Goal: Task Accomplishment & Management: Use online tool/utility

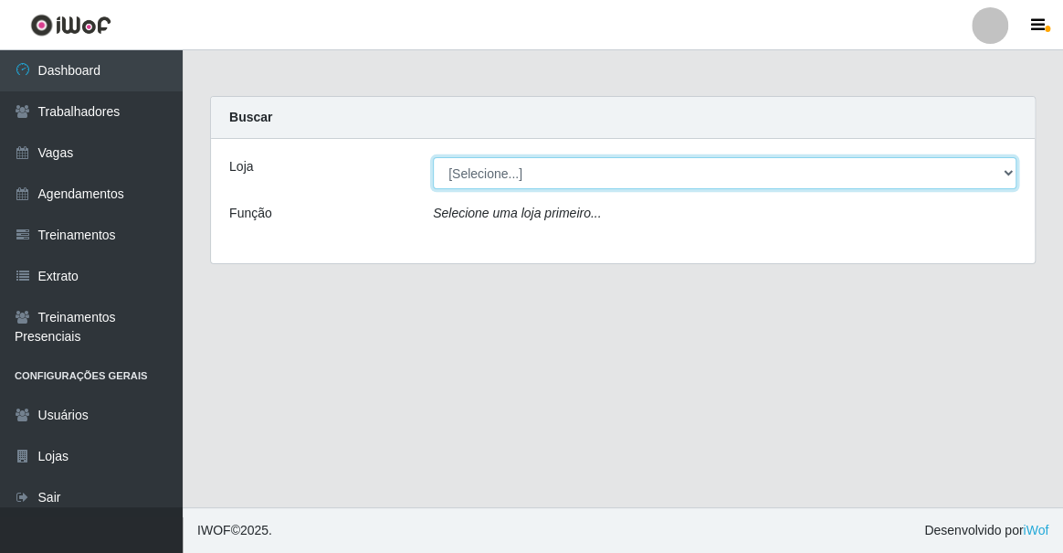
click at [518, 169] on select "[Selecione...] Famiglia [PERSON_NAME] - Ristorante [PERSON_NAME]" at bounding box center [725, 173] width 584 height 32
select select "267"
click at [433, 157] on select "[Selecione...] Famiglia [PERSON_NAME] - Ristorante [PERSON_NAME]" at bounding box center [725, 173] width 584 height 32
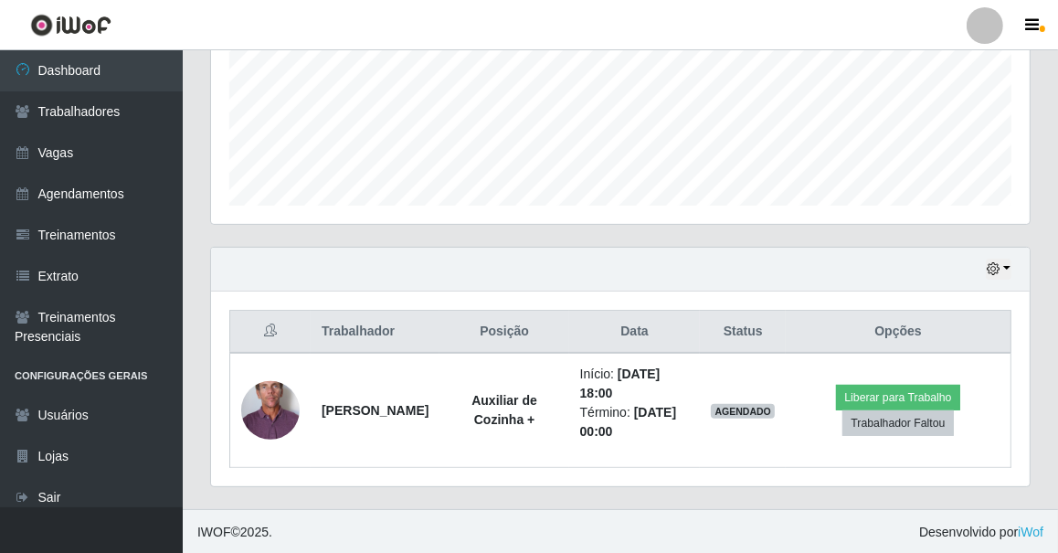
scroll to position [913014, 912574]
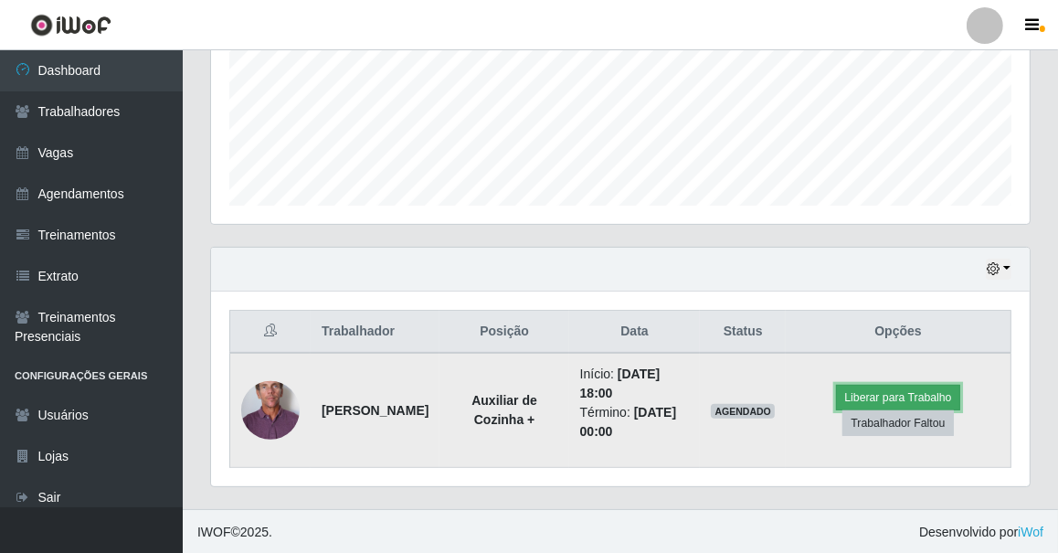
click at [921, 394] on button "Liberar para Trabalho" at bounding box center [897, 398] width 123 height 26
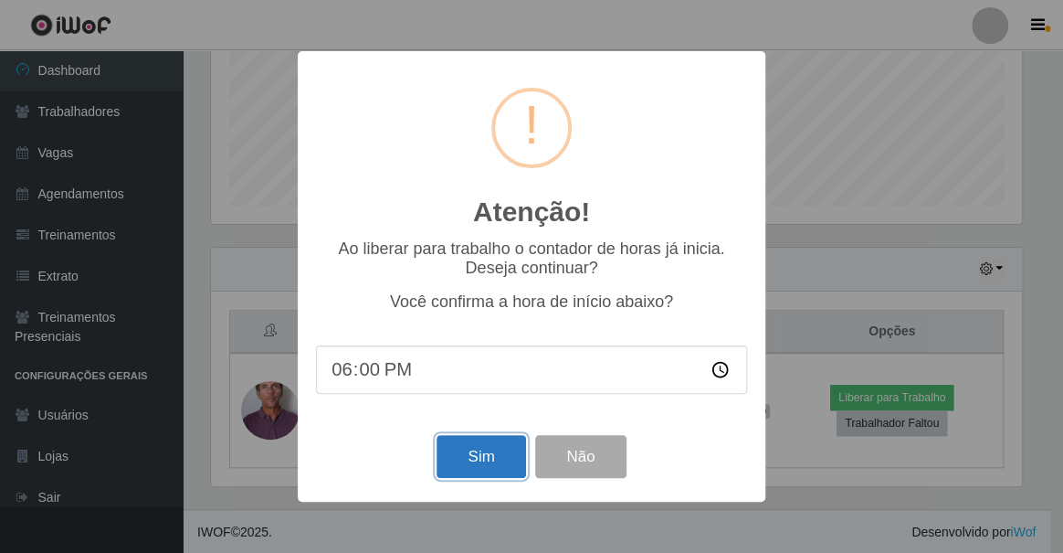
click at [480, 465] on button "Sim" at bounding box center [481, 456] width 89 height 43
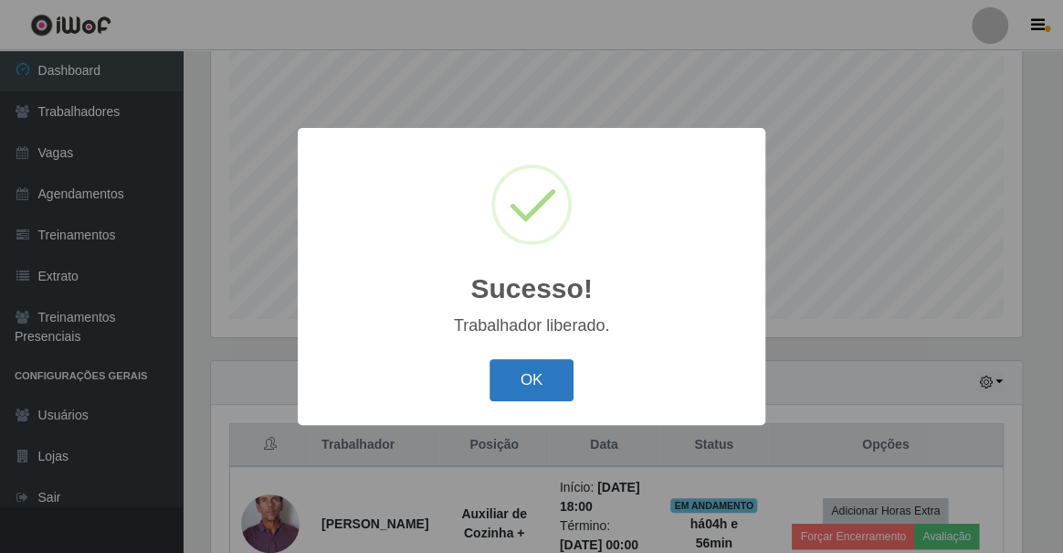
click at [532, 372] on button "OK" at bounding box center [532, 380] width 85 height 43
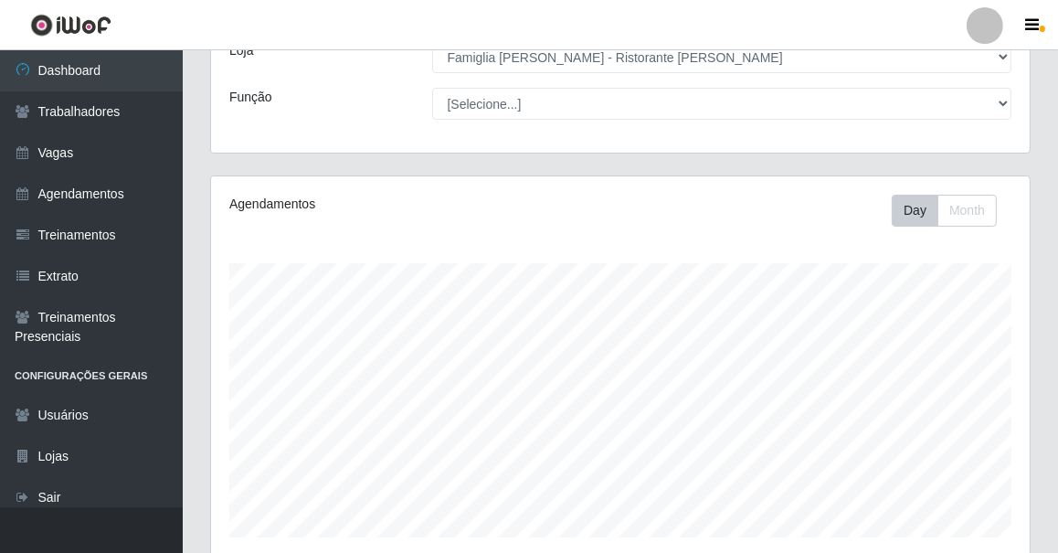
scroll to position [365, 0]
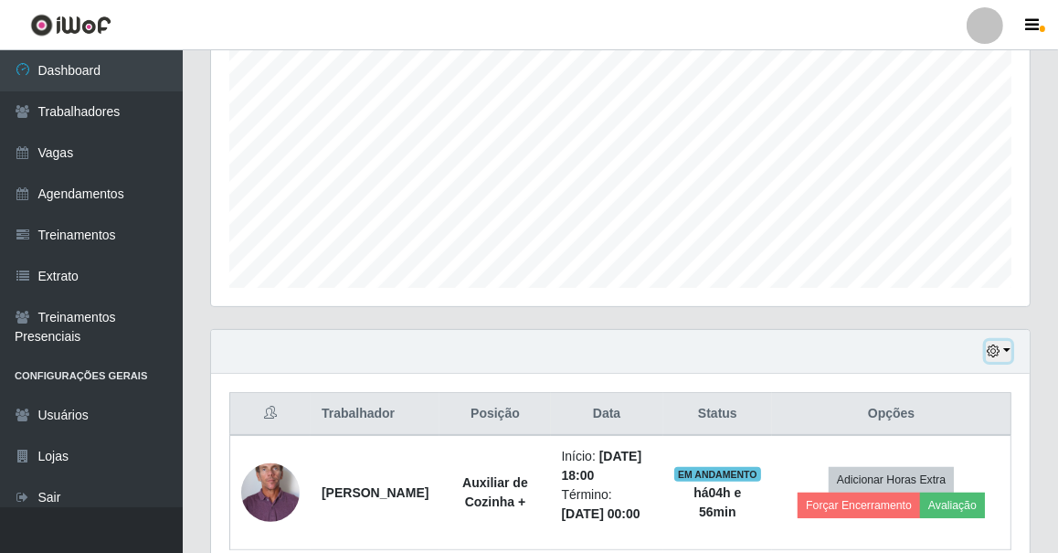
click at [996, 351] on icon "button" at bounding box center [992, 350] width 13 height 13
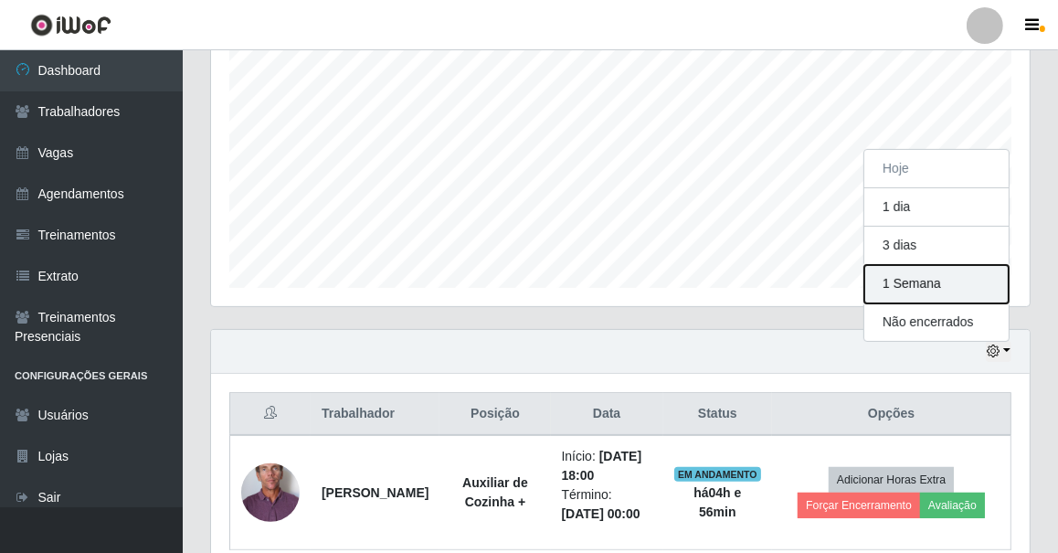
click at [914, 284] on button "1 Semana" at bounding box center [936, 284] width 144 height 38
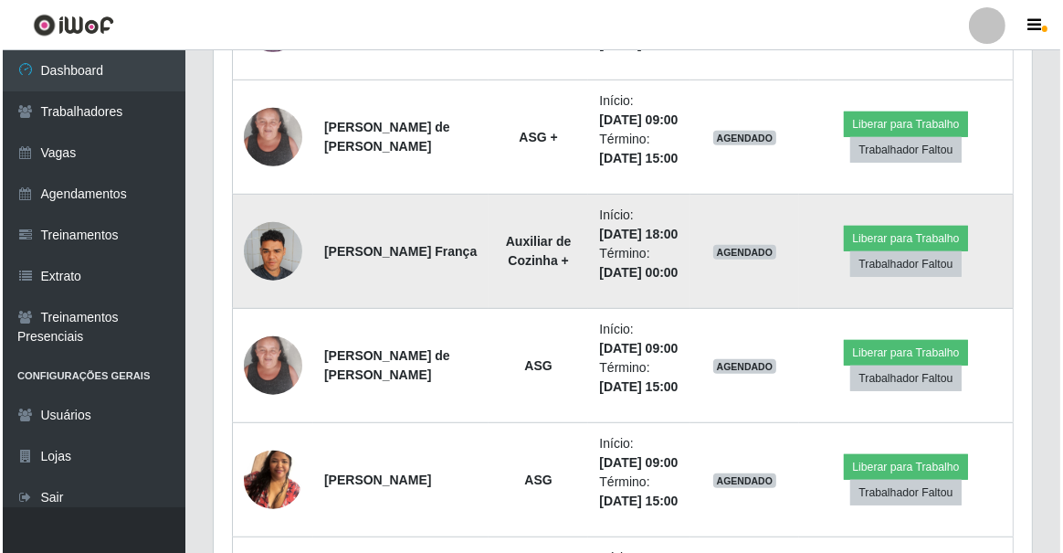
scroll to position [752, 0]
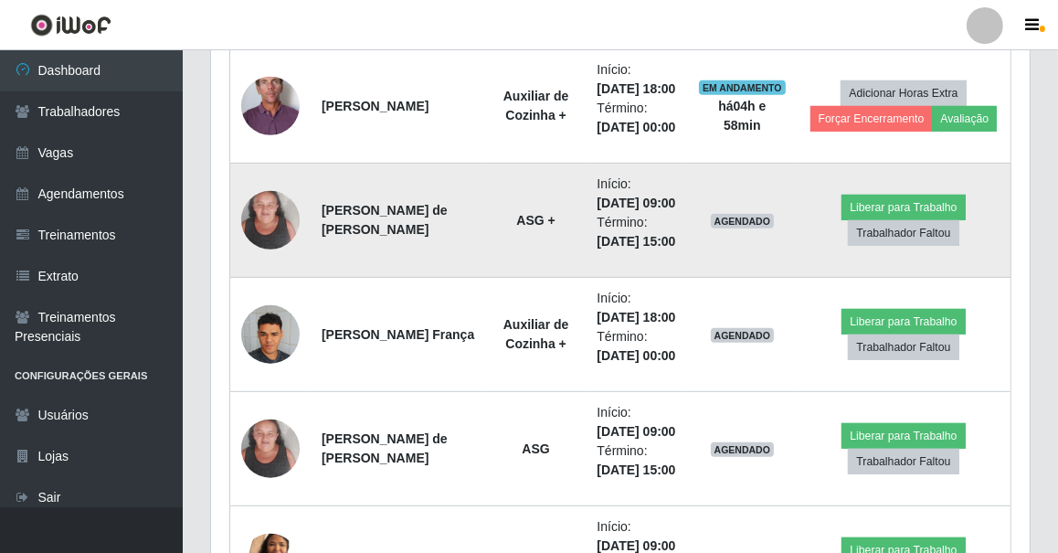
click at [269, 258] on img at bounding box center [270, 220] width 58 height 78
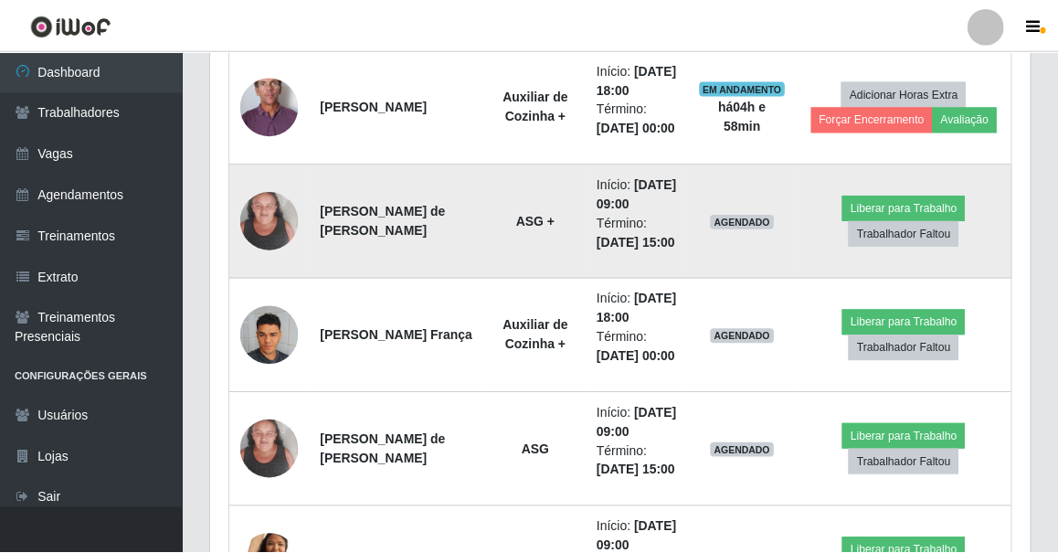
scroll to position [379, 810]
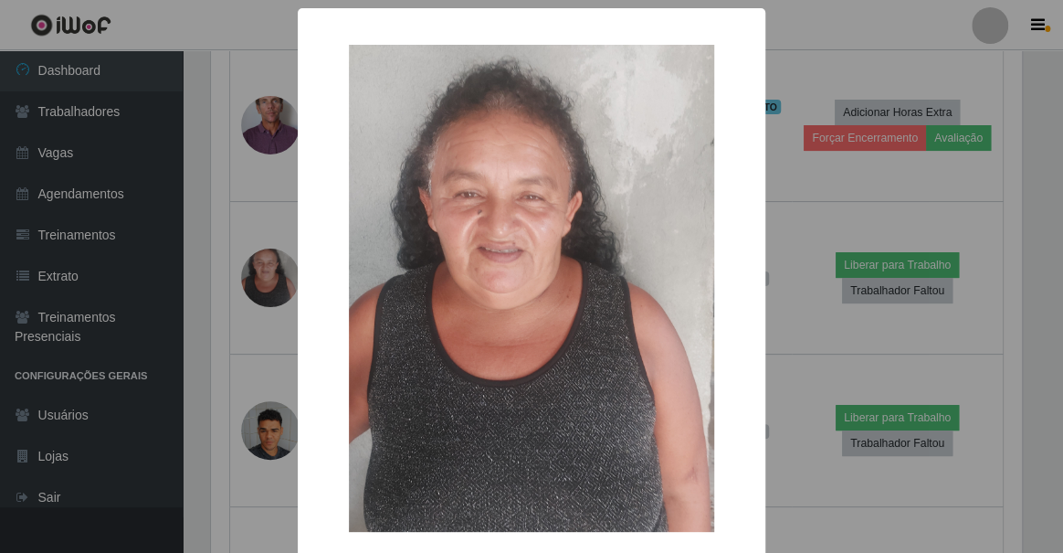
click at [267, 209] on div "× OK Cancel" at bounding box center [531, 276] width 1063 height 553
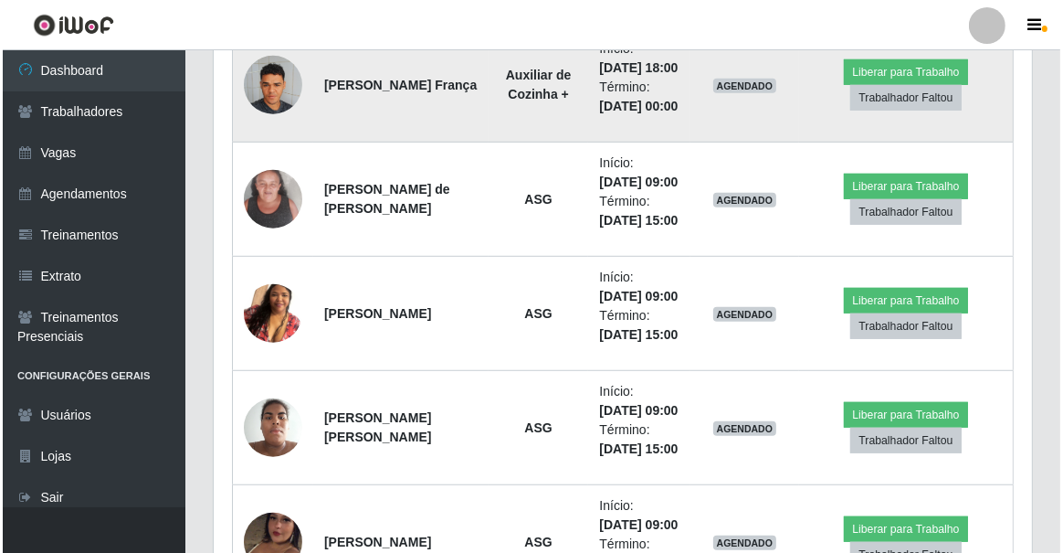
scroll to position [1167, 0]
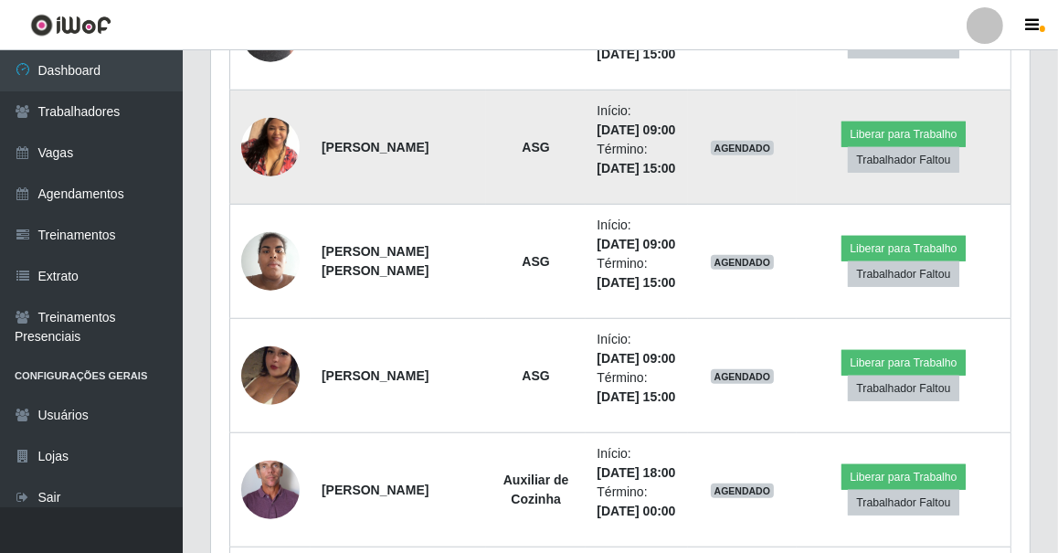
click at [284, 199] on img at bounding box center [270, 147] width 58 height 104
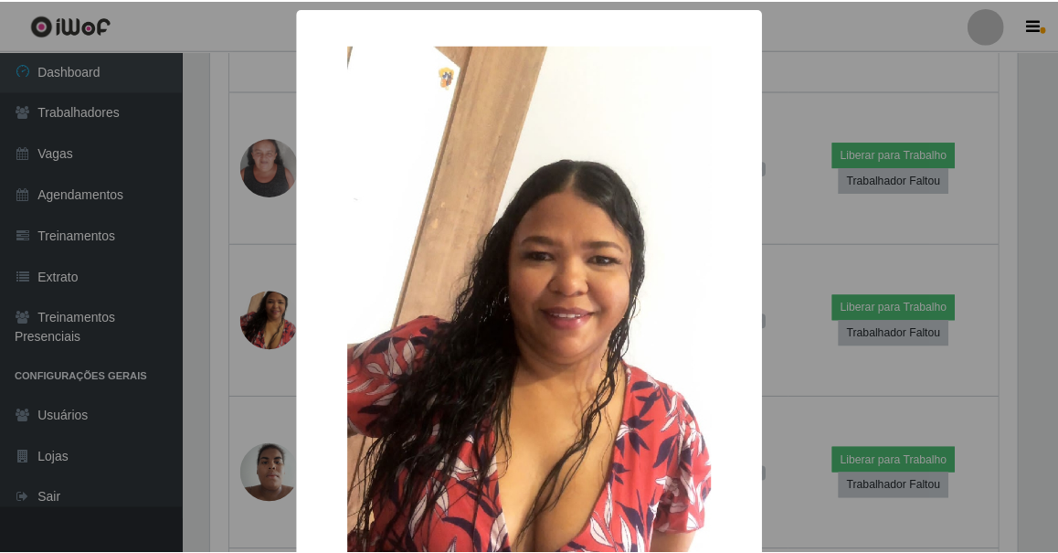
scroll to position [165, 0]
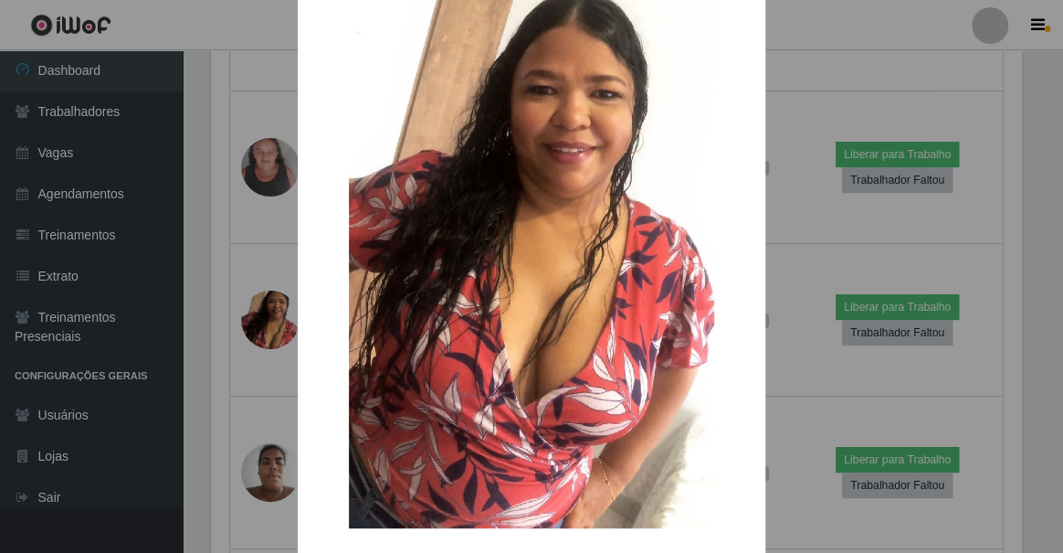
click at [830, 227] on div "× OK Cancel" at bounding box center [531, 276] width 1063 height 553
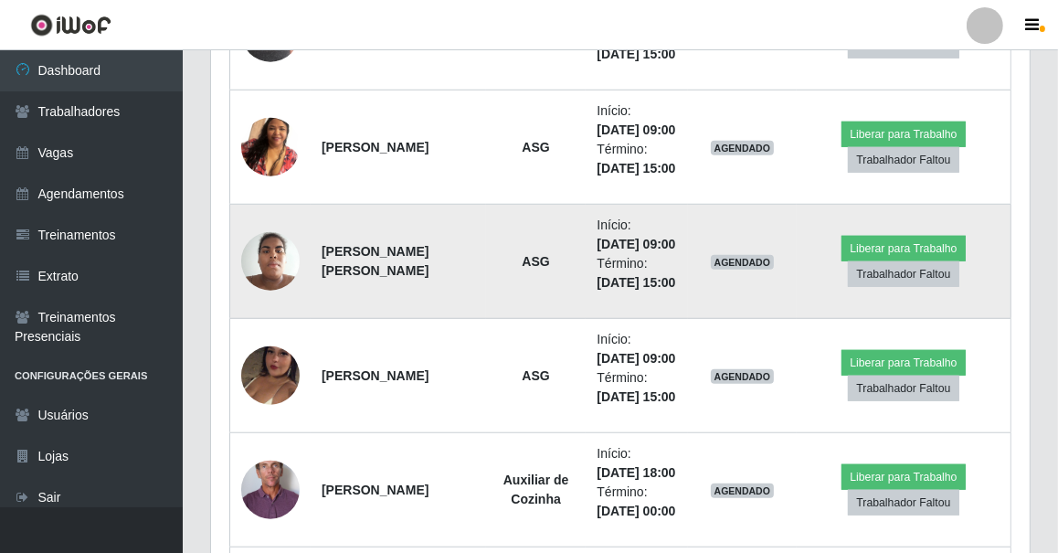
scroll to position [1334, 0]
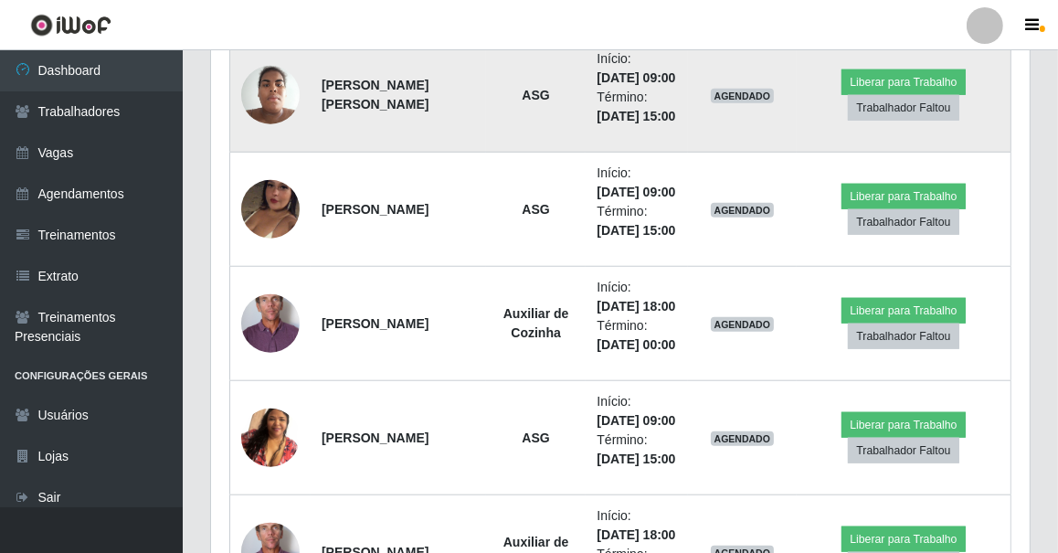
click at [257, 133] on img at bounding box center [270, 95] width 58 height 78
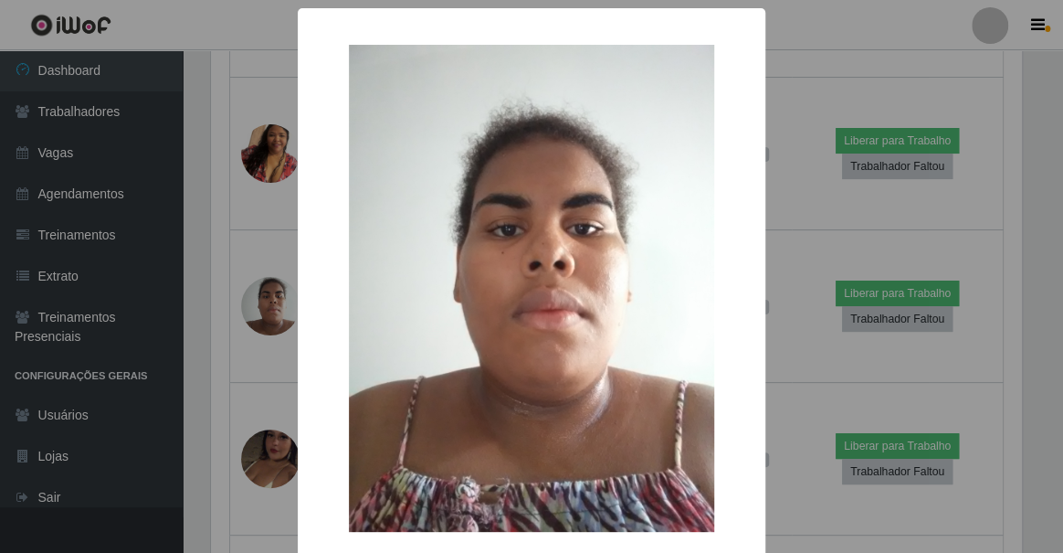
click at [806, 215] on div "× OK Cancel" at bounding box center [531, 276] width 1063 height 553
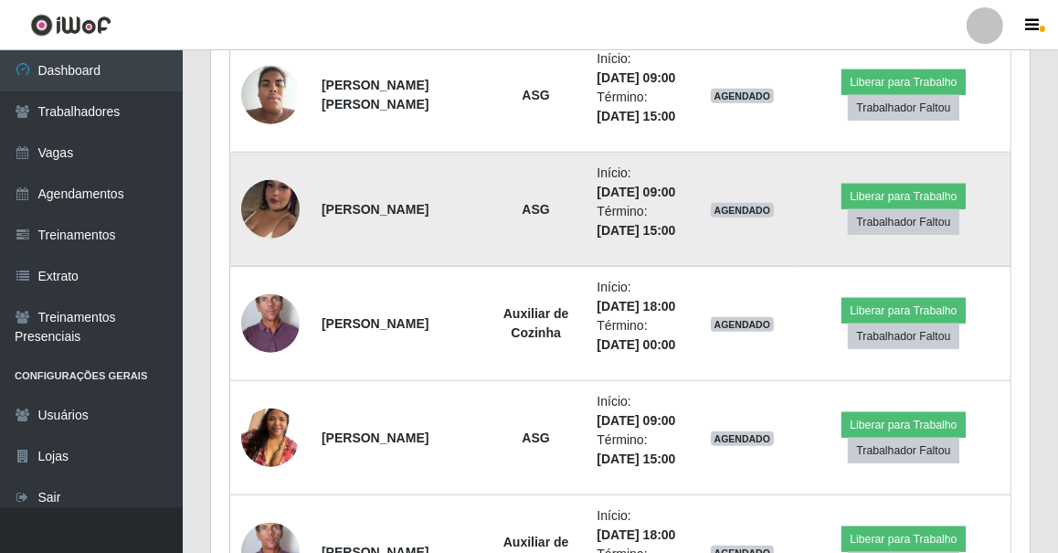
scroll to position [1416, 0]
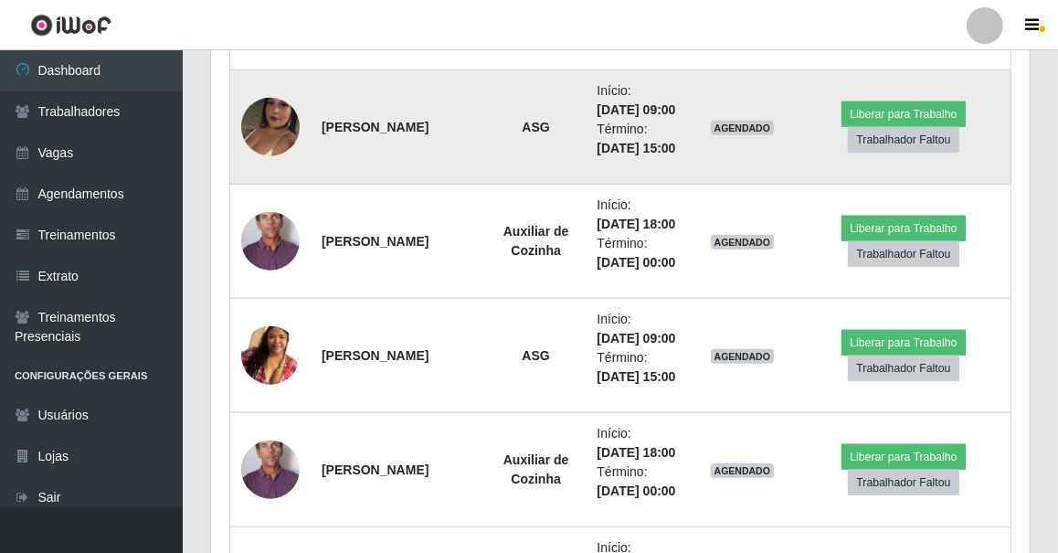
click at [249, 179] on img at bounding box center [270, 127] width 58 height 104
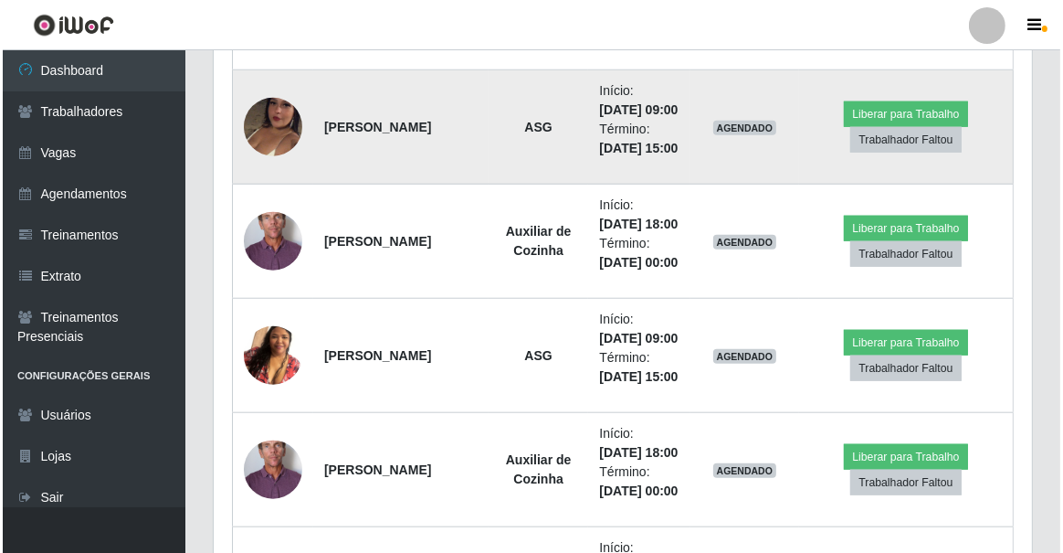
scroll to position [0, 0]
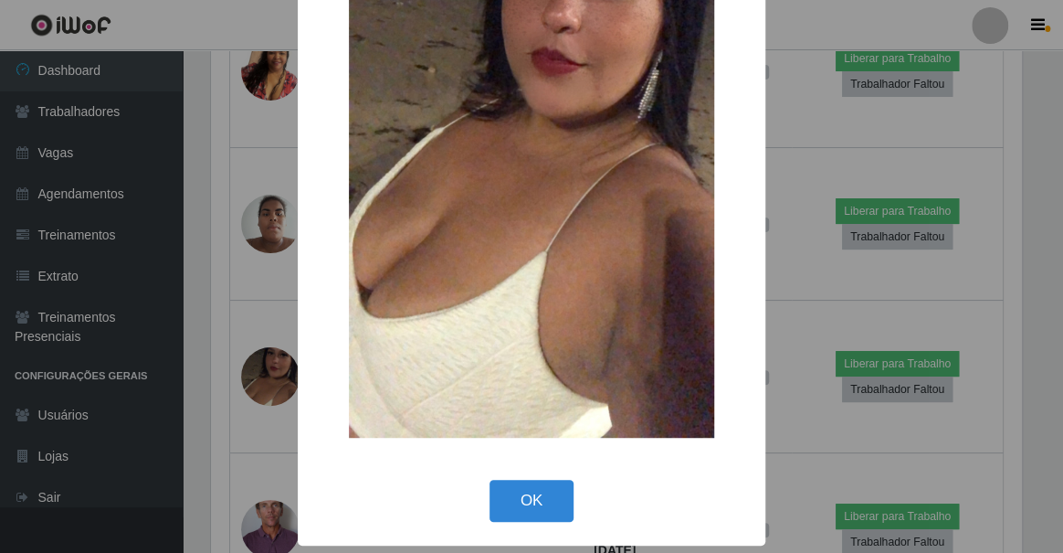
click at [814, 272] on div "× OK Cancel" at bounding box center [531, 276] width 1063 height 553
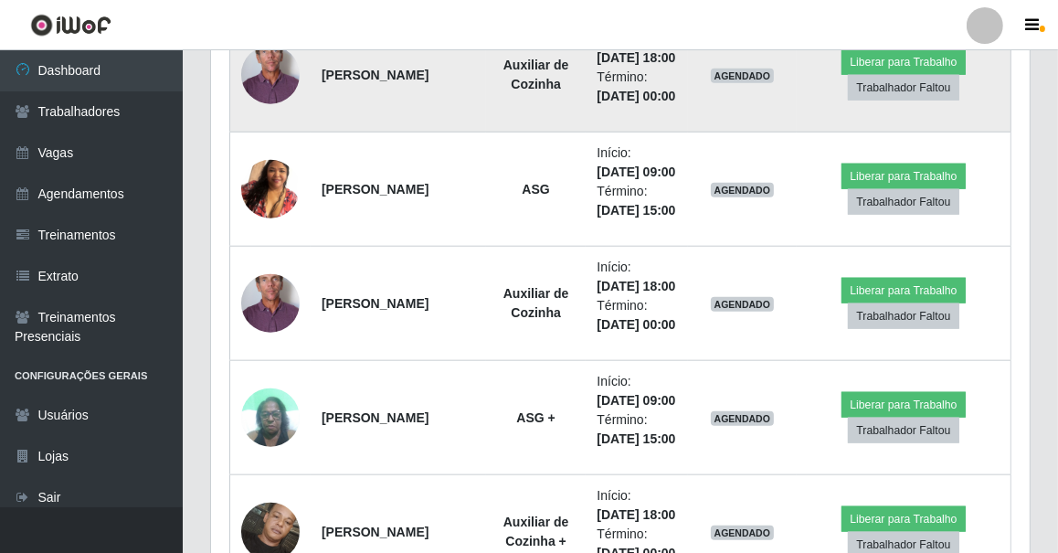
click at [252, 135] on img at bounding box center [270, 75] width 58 height 121
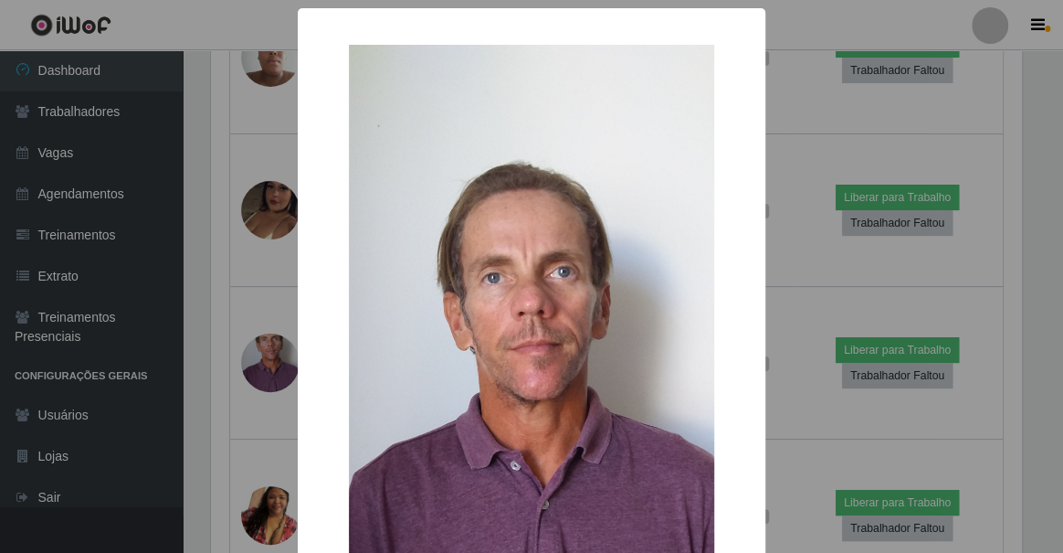
click at [815, 267] on div "× OK Cancel" at bounding box center [531, 276] width 1063 height 553
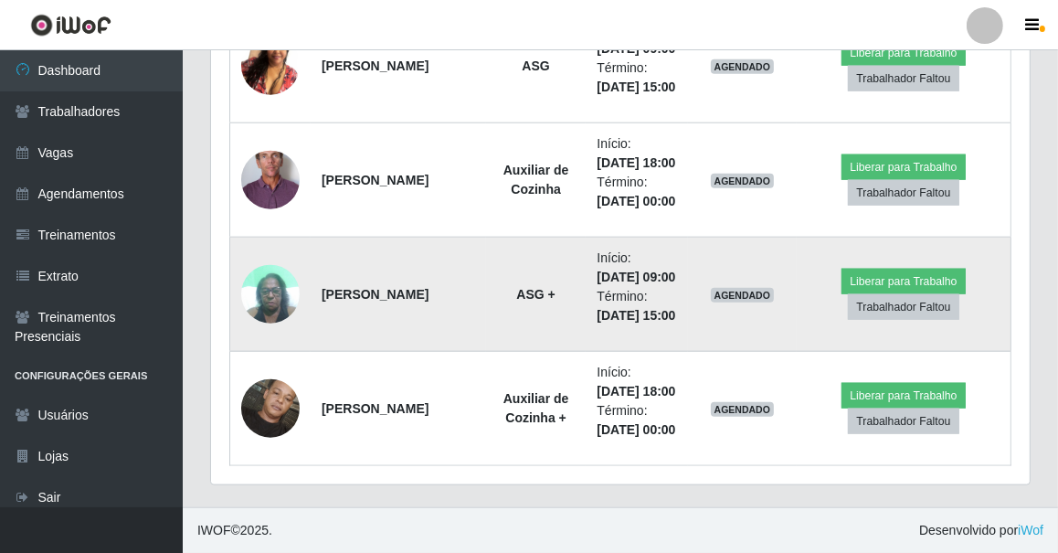
click at [269, 332] on img at bounding box center [270, 294] width 58 height 78
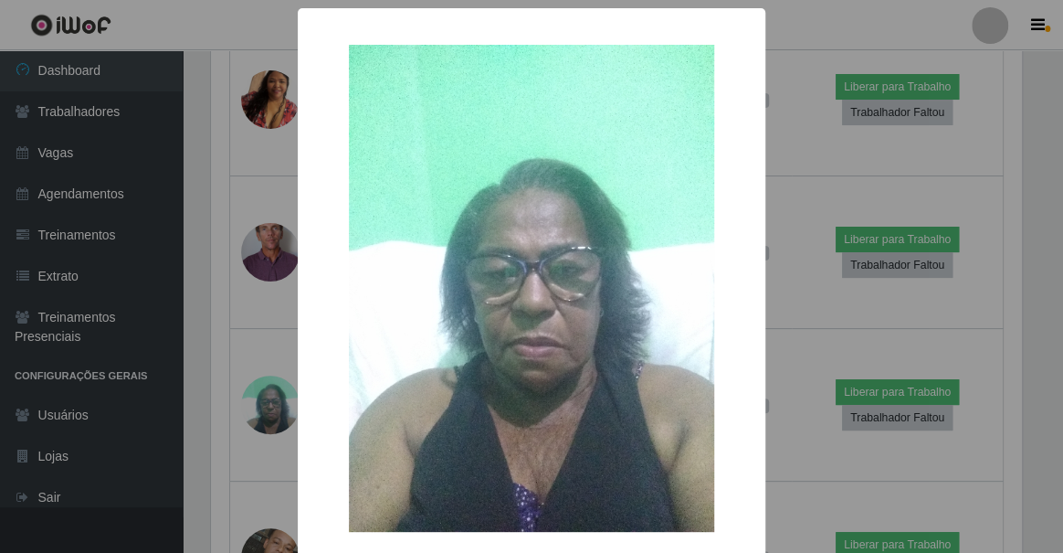
click at [791, 299] on div "× OK Cancel" at bounding box center [531, 276] width 1063 height 553
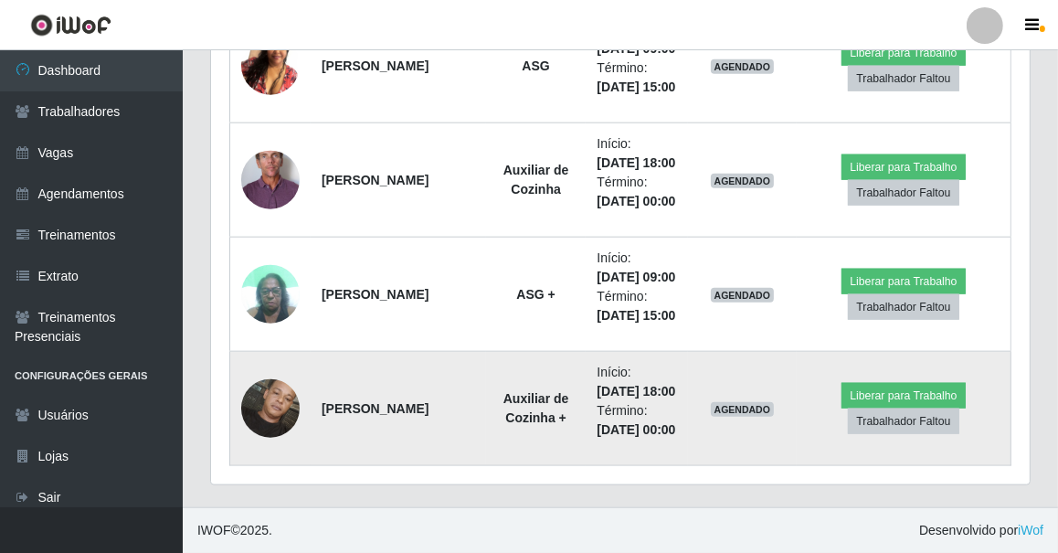
click at [269, 386] on img at bounding box center [270, 408] width 58 height 104
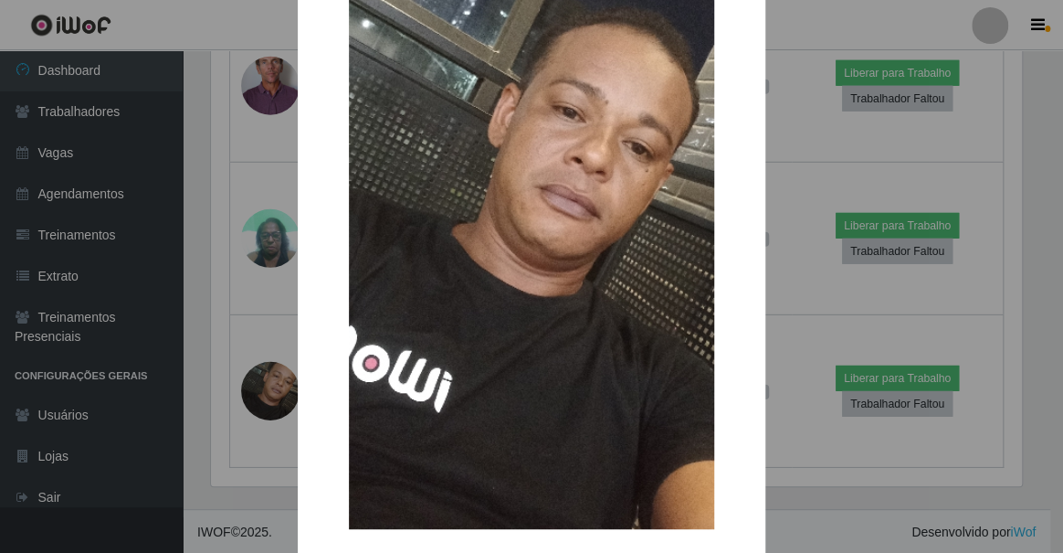
click at [809, 286] on div "× OK Cancel" at bounding box center [531, 276] width 1063 height 553
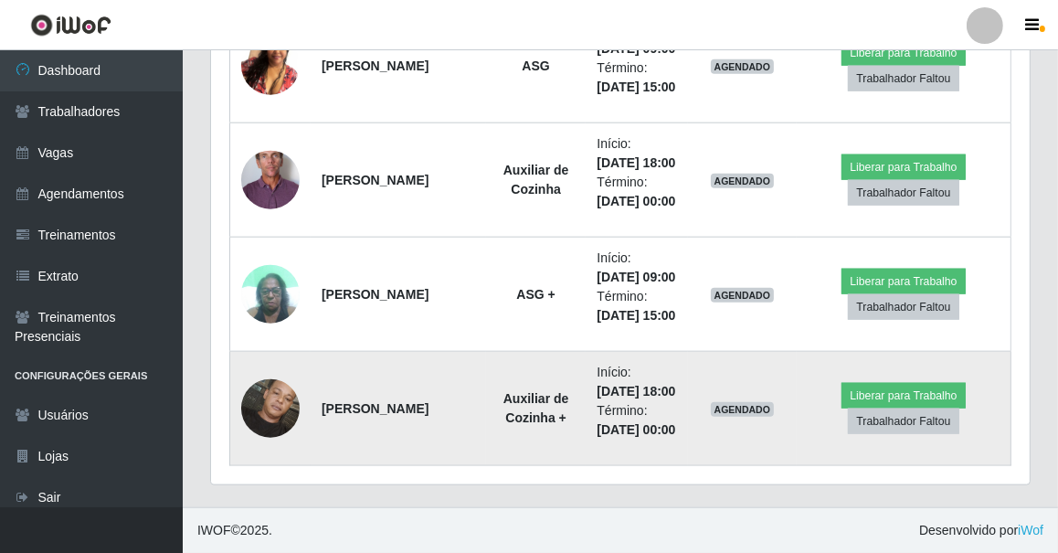
click at [275, 400] on img at bounding box center [270, 408] width 58 height 104
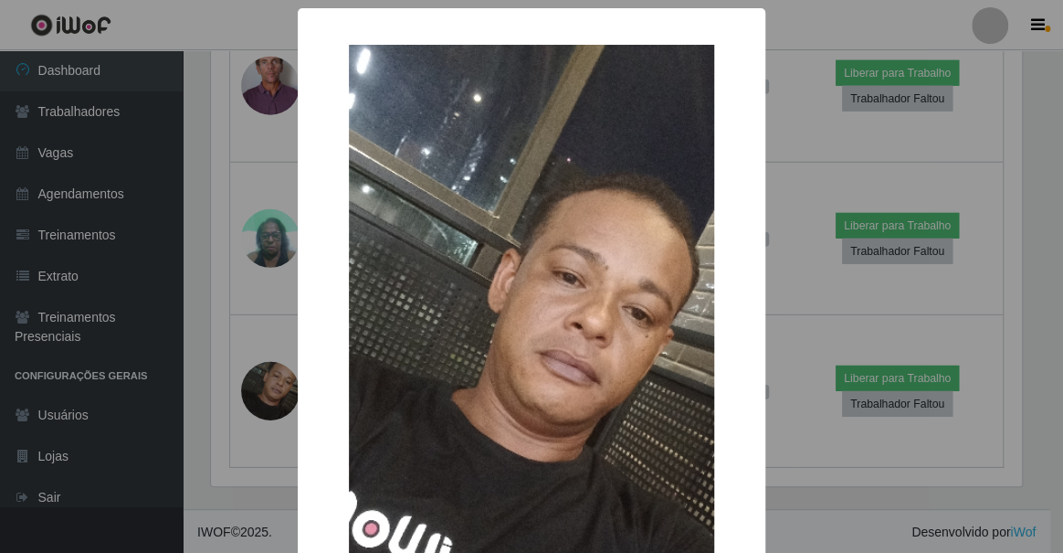
click at [846, 444] on div "× OK Cancel" at bounding box center [531, 276] width 1063 height 553
